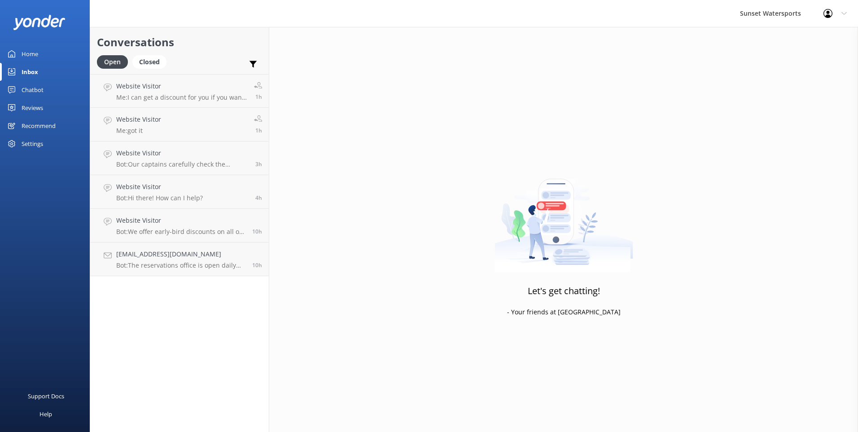
click at [828, 13] on use at bounding box center [827, 13] width 9 height 9
click at [829, 18] on div "Profile Settings Logout" at bounding box center [835, 13] width 46 height 27
click at [130, 94] on p "Me: I can get a discount for you if you want to go in the morning. Please give …" at bounding box center [181, 97] width 131 height 8
